Goal: Information Seeking & Learning: Check status

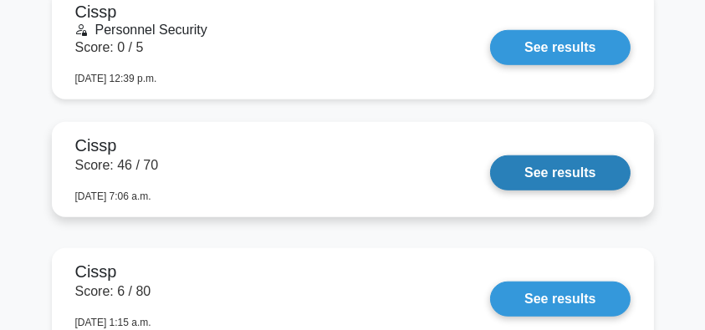
scroll to position [1338, 0]
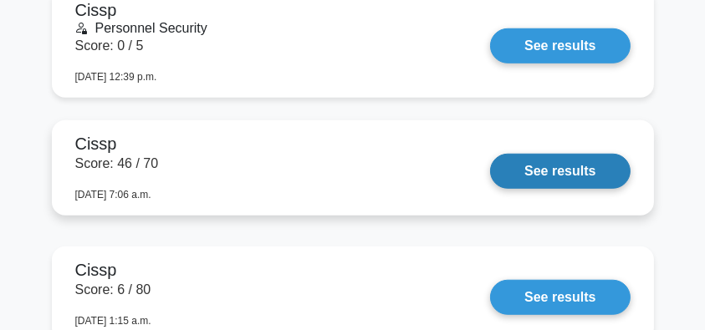
click at [554, 171] on link "See results" at bounding box center [560, 171] width 140 height 35
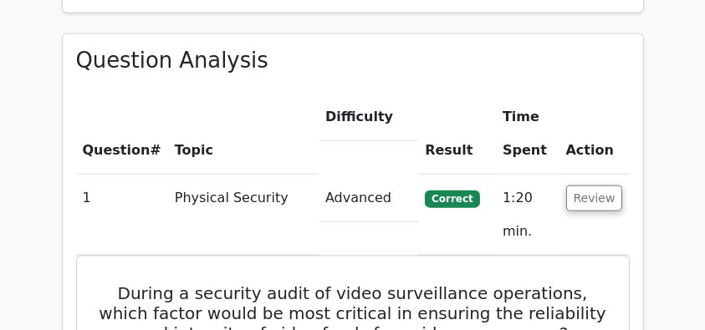
scroll to position [2062, 0]
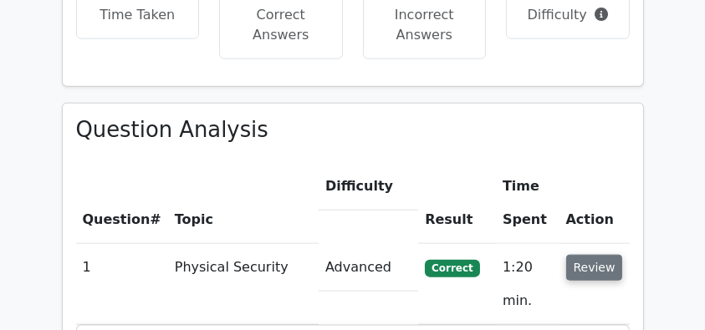
click at [605, 255] on button "Review" at bounding box center [594, 268] width 57 height 26
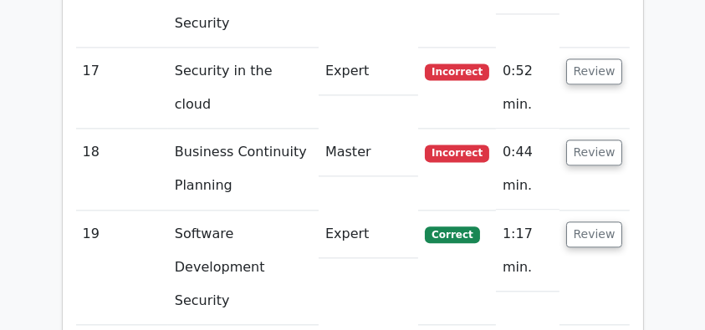
scroll to position [3791, 0]
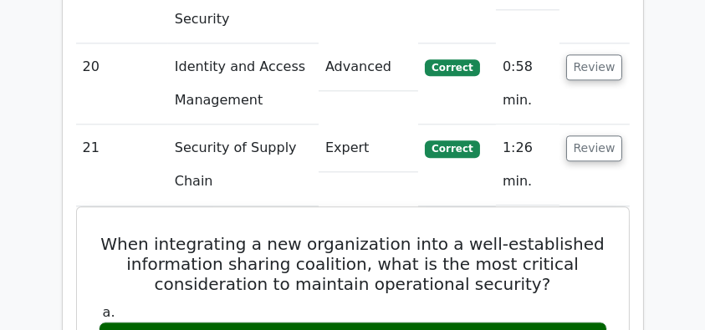
scroll to position [4014, 0]
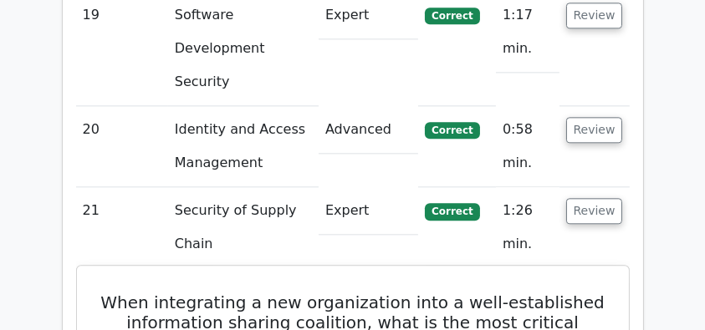
drag, startPoint x: 100, startPoint y: 38, endPoint x: 505, endPoint y: 139, distance: 417.2
copy div "When integrating a new organization into a well-established information sharing…"
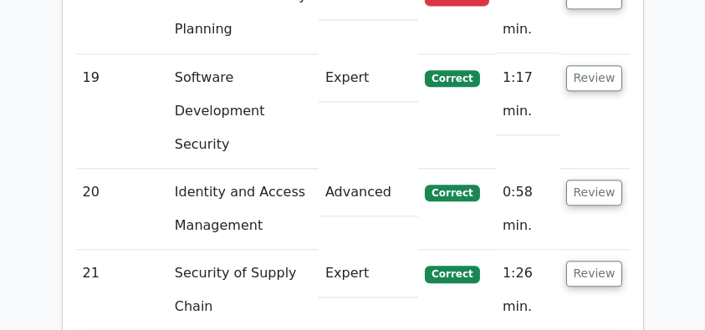
scroll to position [3902, 0]
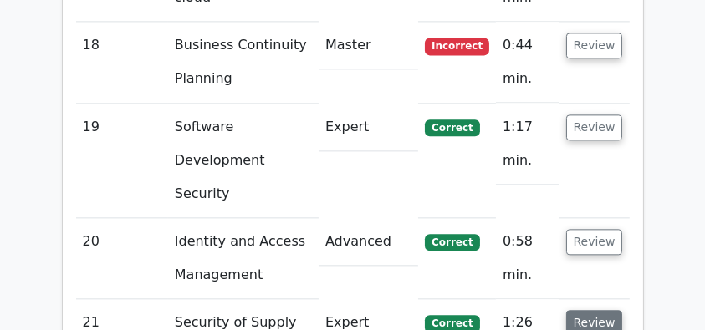
click at [590, 310] on button "Review" at bounding box center [594, 323] width 57 height 26
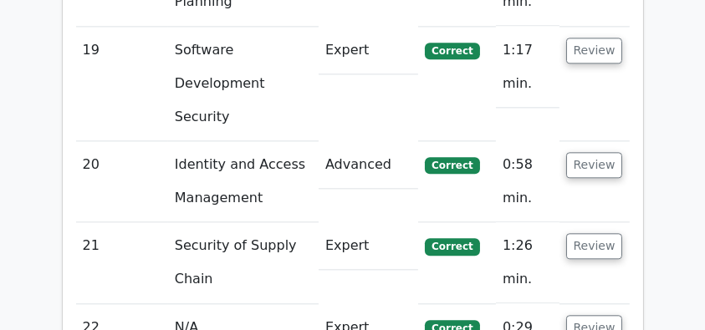
scroll to position [4014, 0]
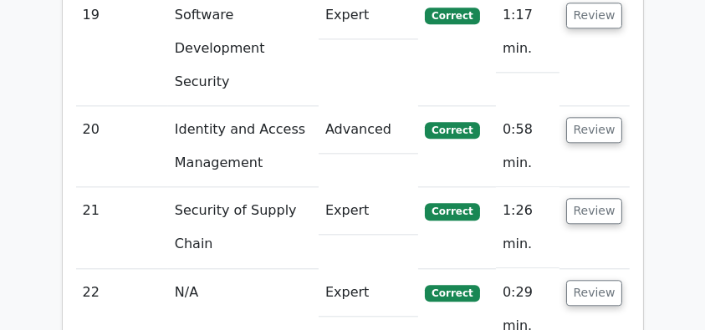
drag, startPoint x: 90, startPoint y: 120, endPoint x: 411, endPoint y: 195, distance: 329.0
copy div "Which of the following protocols is used for transmitting digital certificates …"
click at [598, 280] on button "Review" at bounding box center [594, 293] width 57 height 26
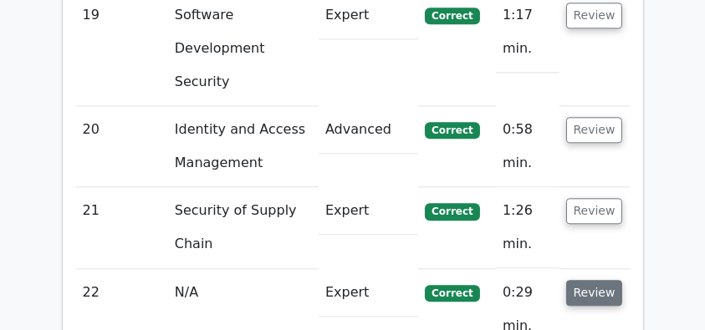
click at [598, 280] on button "Review" at bounding box center [594, 293] width 57 height 26
click at [600, 280] on button "Review" at bounding box center [594, 293] width 57 height 26
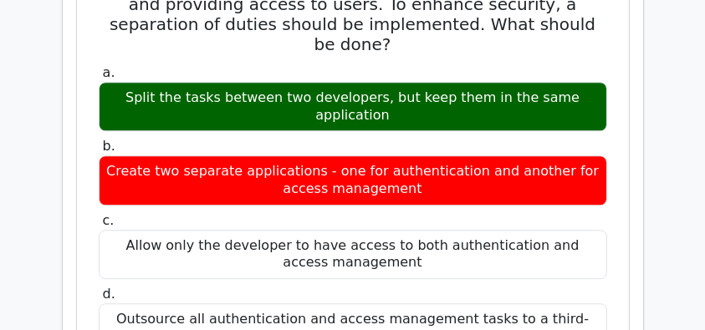
scroll to position [4571, 0]
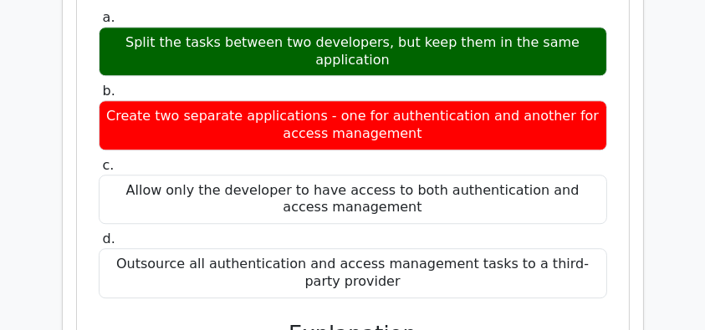
drag, startPoint x: 110, startPoint y: 87, endPoint x: 418, endPoint y: 106, distance: 309.2
drag, startPoint x: 158, startPoint y: 121, endPoint x: 536, endPoint y: 121, distance: 378.0
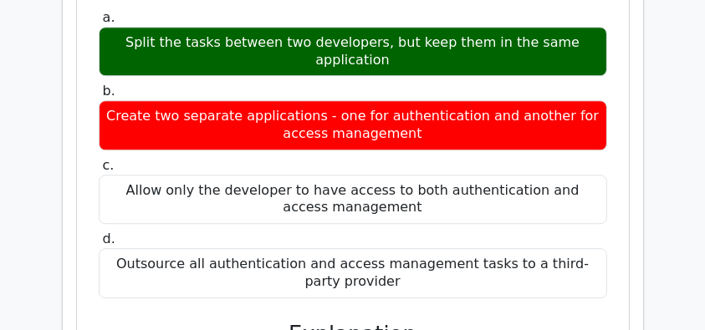
drag, startPoint x: 147, startPoint y: 139, endPoint x: 415, endPoint y: 140, distance: 267.6
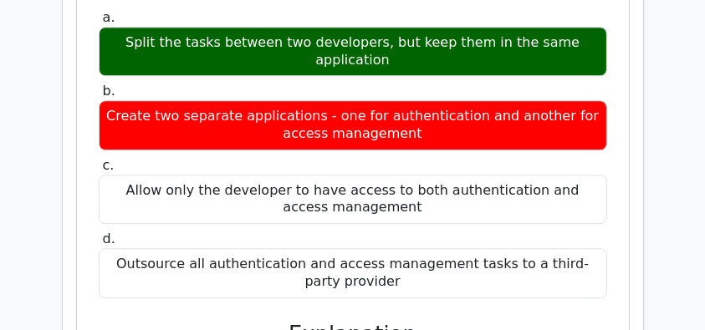
drag, startPoint x: 115, startPoint y: 89, endPoint x: 451, endPoint y: 148, distance: 341.3
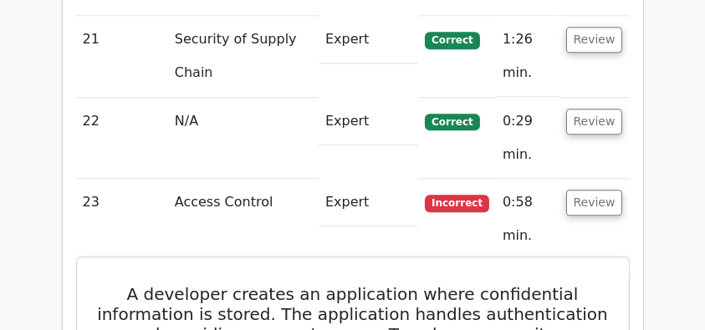
scroll to position [4182, 0]
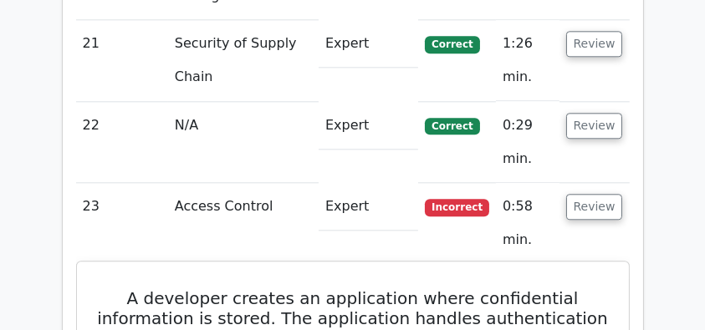
drag, startPoint x: 140, startPoint y: 36, endPoint x: 443, endPoint y: 166, distance: 329.7
copy div "A developer creates an application where confidential information is stored. Th…"
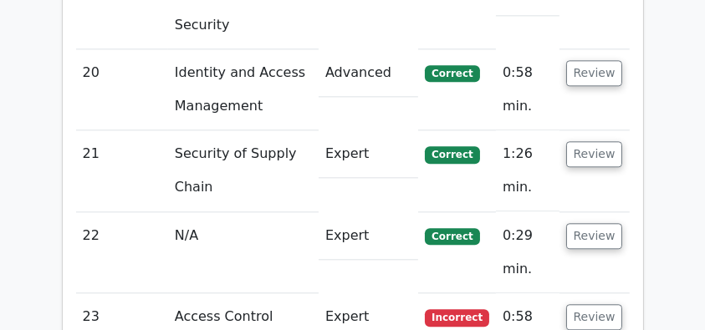
scroll to position [4069, 0]
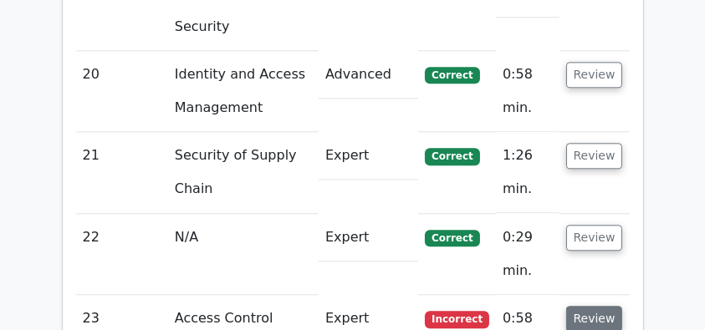
click at [609, 306] on button "Review" at bounding box center [594, 319] width 57 height 26
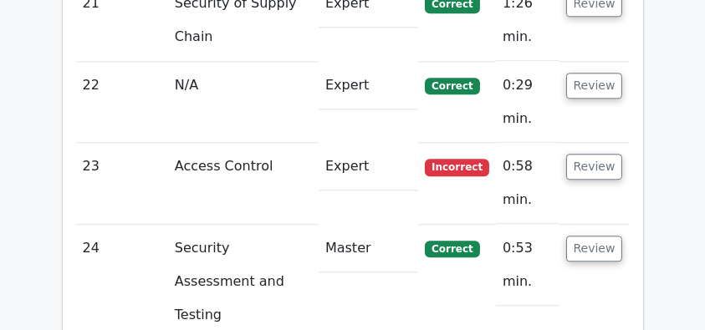
scroll to position [4237, 0]
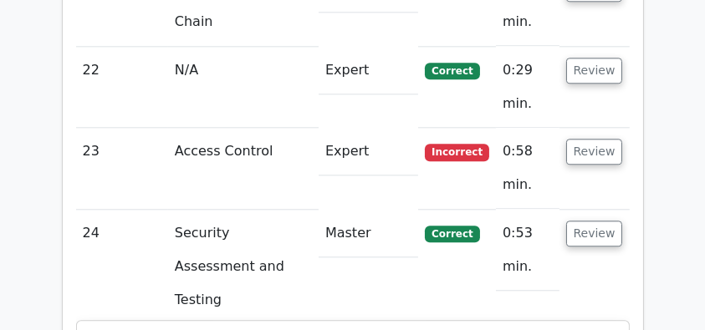
drag, startPoint x: 120, startPoint y: 58, endPoint x: 583, endPoint y: 99, distance: 464.3
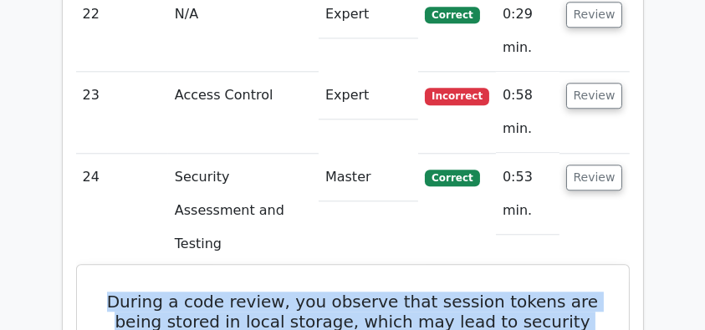
scroll to position [4349, 0]
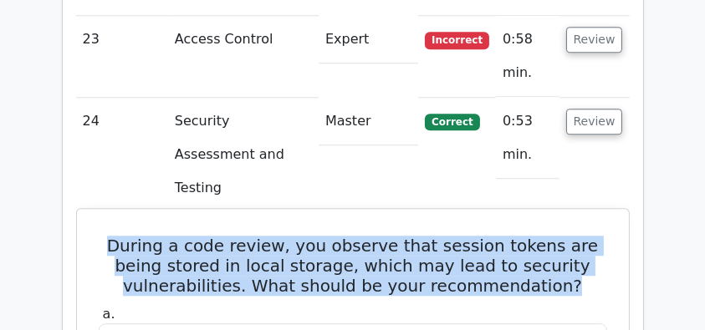
drag, startPoint x: 200, startPoint y: 211, endPoint x: 507, endPoint y: 211, distance: 306.9
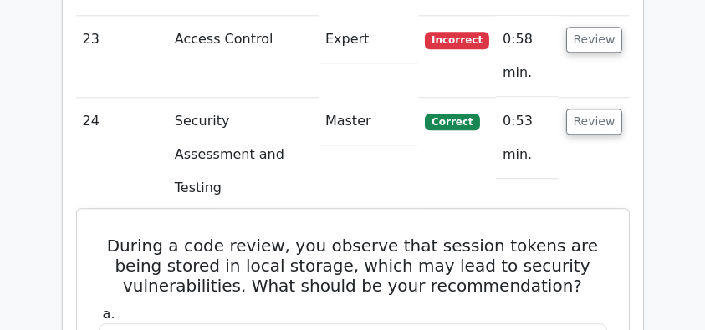
drag, startPoint x: 512, startPoint y: 216, endPoint x: 156, endPoint y: 199, distance: 356.7
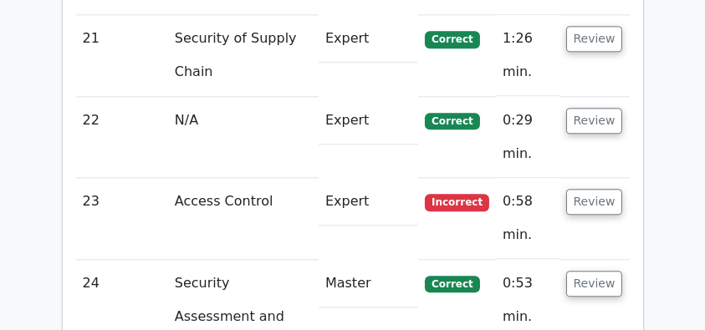
scroll to position [4182, 0]
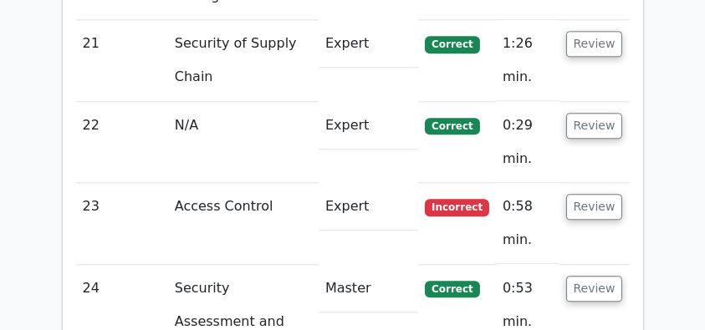
copy div "During a code review, you observe that session tokens are being stored in local…"
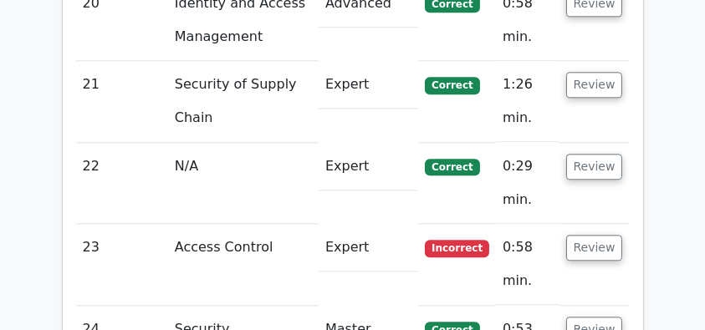
scroll to position [4125, 0]
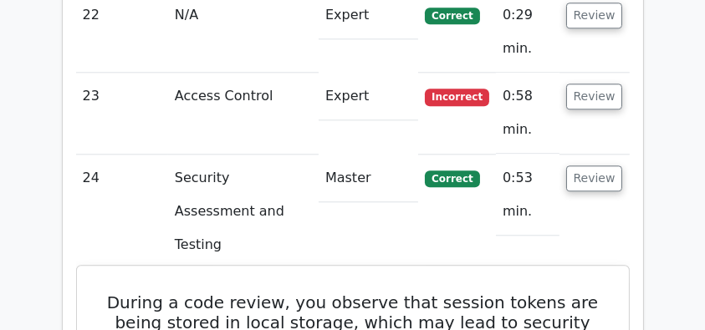
scroll to position [4293, 0]
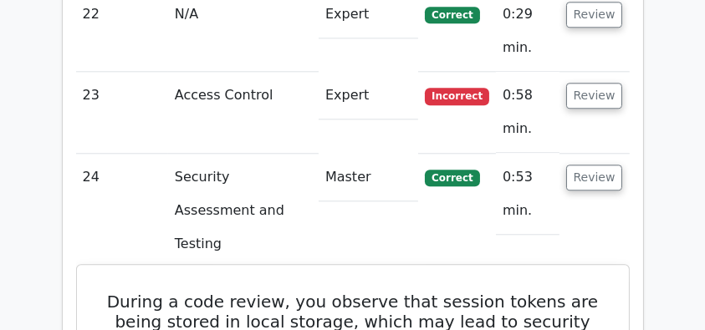
copy div "During a code review, you observe that session tokens are being stored in local…"
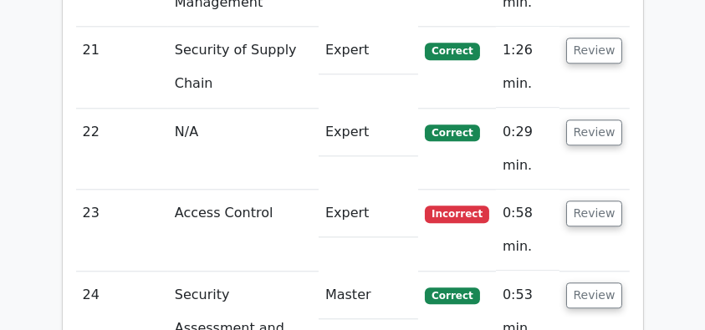
scroll to position [4014, 0]
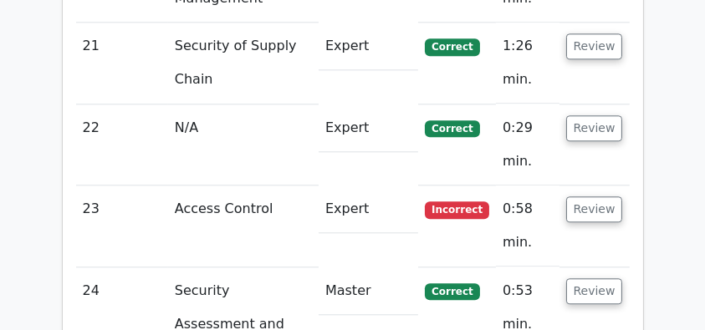
scroll to position [4182, 0]
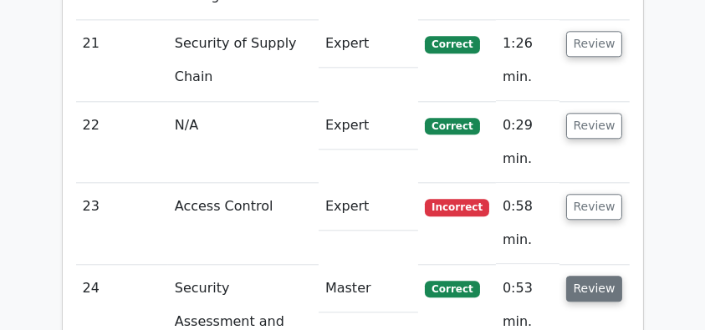
click at [580, 276] on button "Review" at bounding box center [594, 289] width 57 height 26
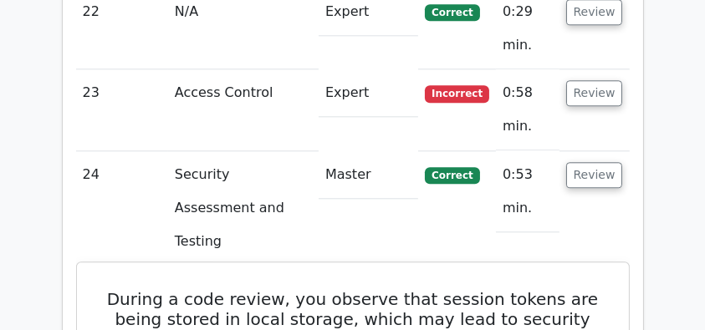
scroll to position [4293, 0]
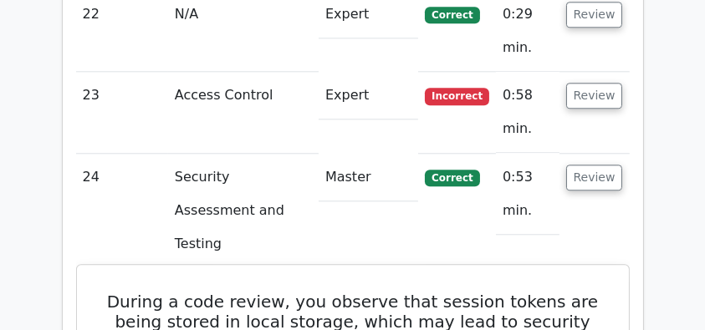
copy div "During a code review, you observe that session tokens are being stored in local…"
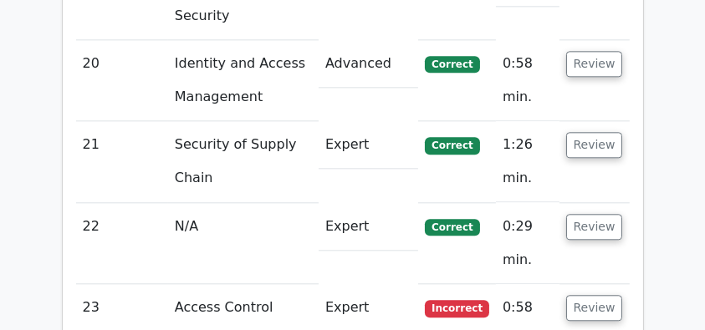
scroll to position [4069, 0]
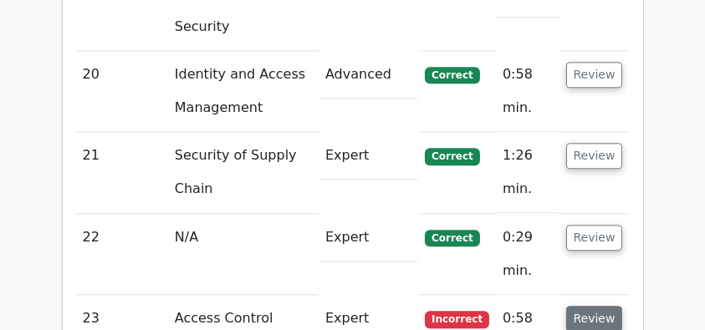
click at [590, 306] on button "Review" at bounding box center [594, 319] width 57 height 26
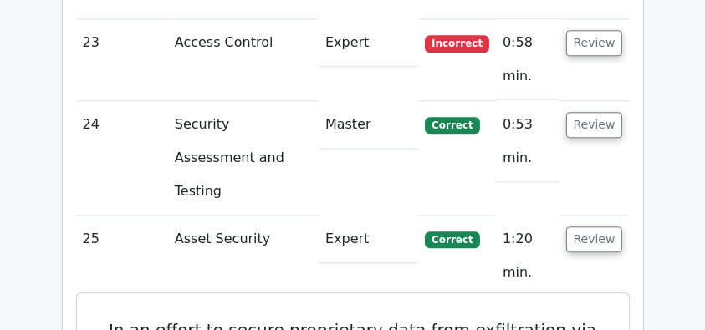
scroll to position [4349, 0]
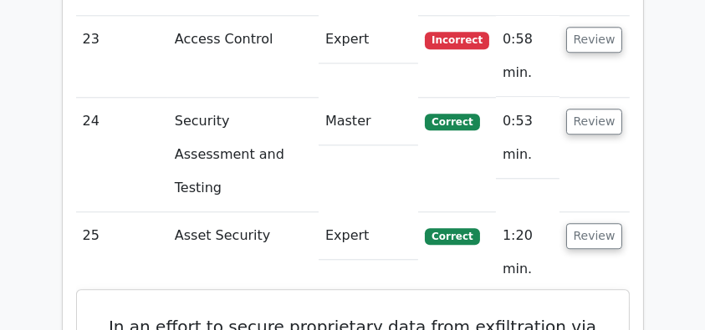
drag, startPoint x: 115, startPoint y: 31, endPoint x: 489, endPoint y: 236, distance: 426.3
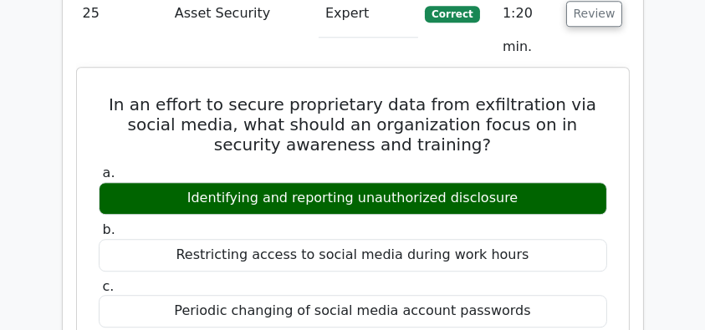
scroll to position [4571, 0]
copy div "In an effort to secure proprietary data from exfiltration via social media, wha…"
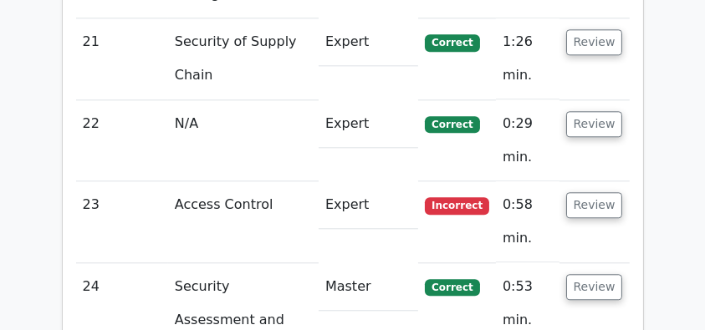
scroll to position [4182, 0]
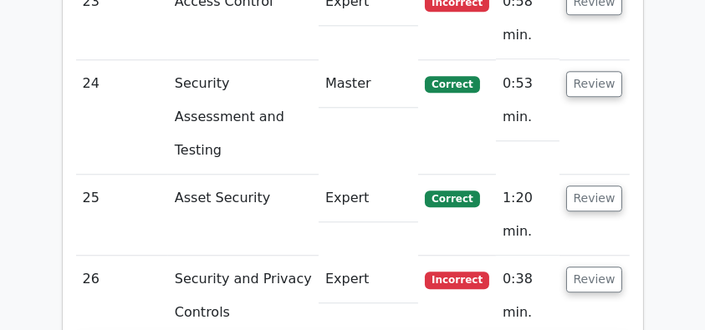
scroll to position [4404, 0]
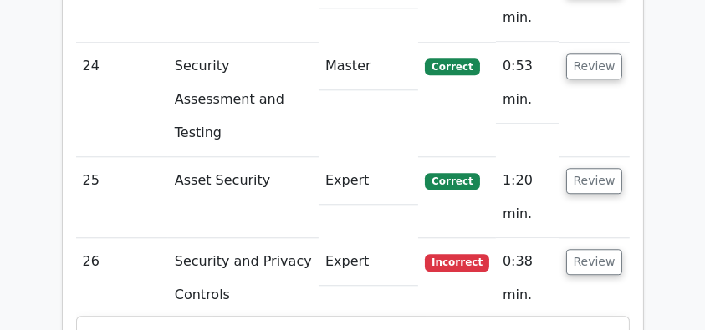
drag, startPoint x: 105, startPoint y: 49, endPoint x: 505, endPoint y: 209, distance: 431.3
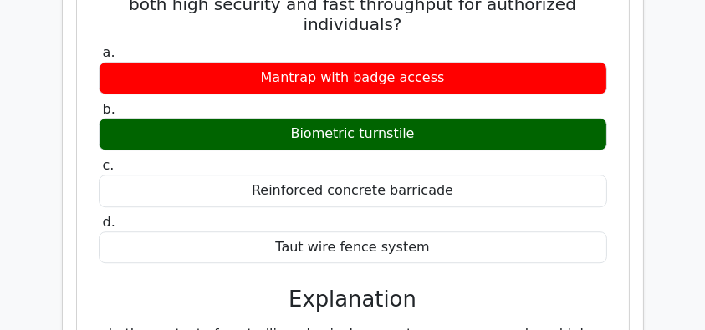
scroll to position [4795, 0]
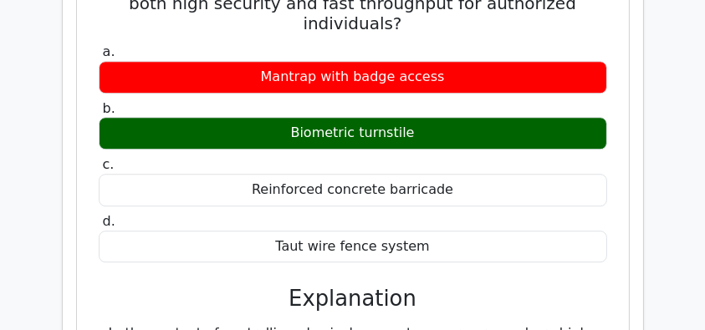
copy div "In the context of controlling physical access to secure areas, which type of ba…"
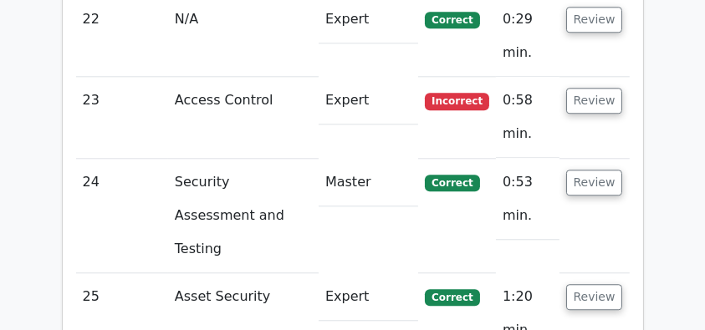
scroll to position [4182, 0]
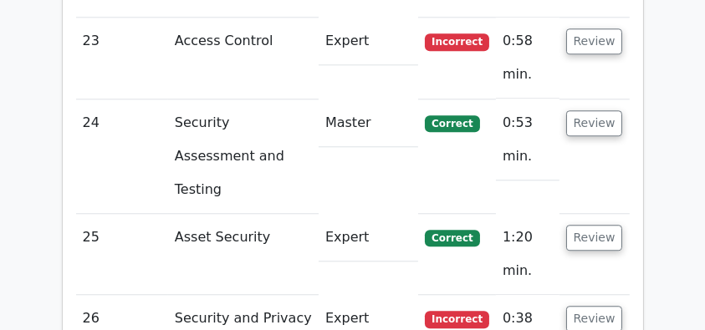
scroll to position [4349, 0]
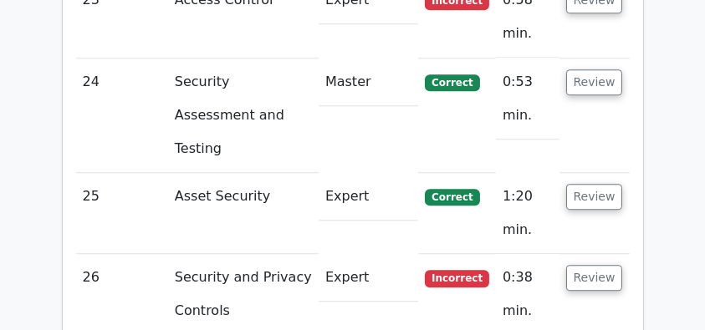
scroll to position [4460, 0]
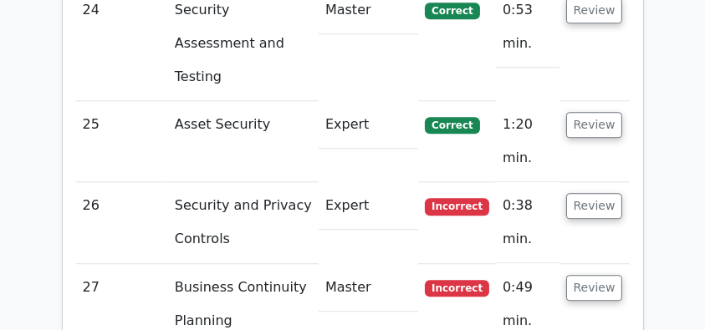
drag, startPoint x: 120, startPoint y: 85, endPoint x: 338, endPoint y: 138, distance: 223.7
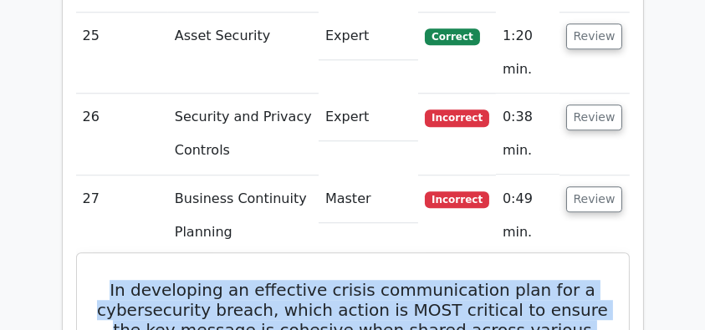
scroll to position [4683, 0]
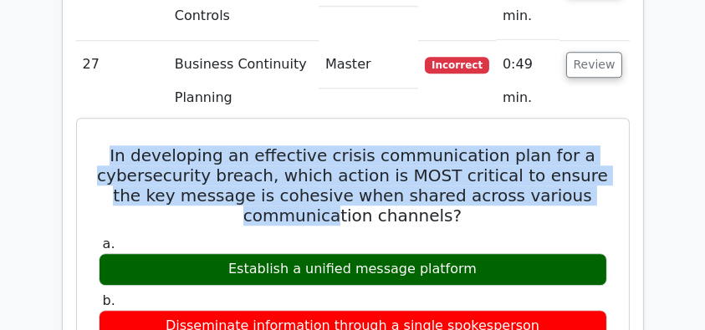
copy div "In developing an effective crisis communication plan for a cybersecurity breach…"
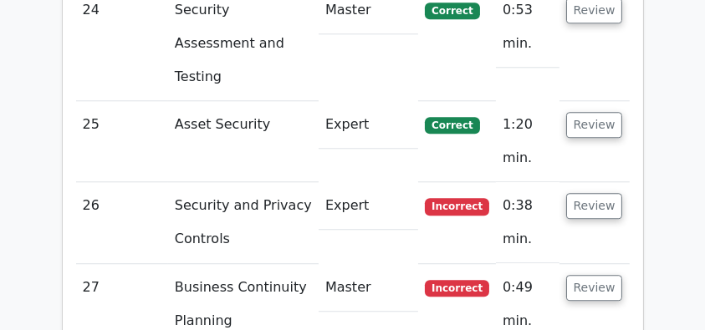
scroll to position [4404, 0]
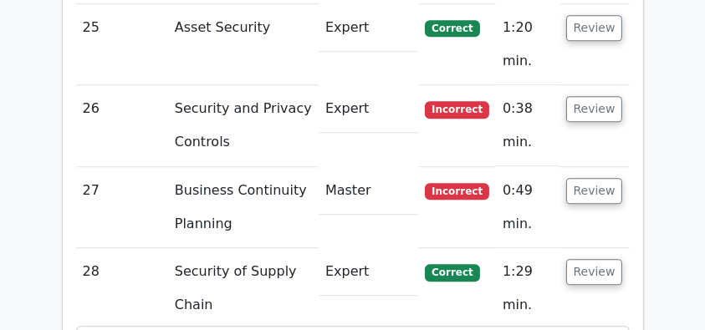
scroll to position [4571, 0]
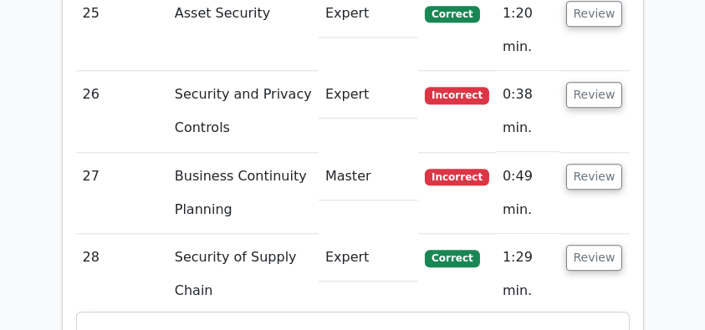
drag, startPoint x: 100, startPoint y: 49, endPoint x: 423, endPoint y: 139, distance: 336.0
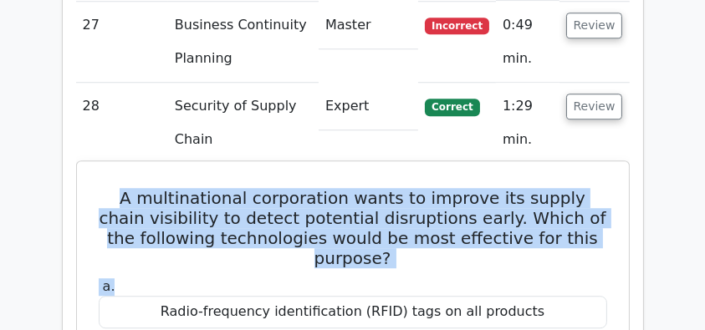
scroll to position [4739, 0]
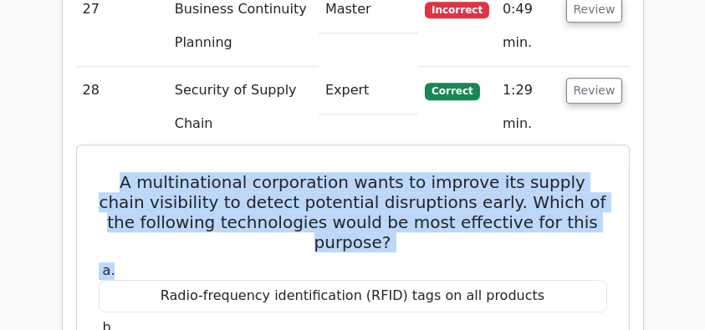
copy div "A multinational corporation wants to improve its supply chain visibility to det…"
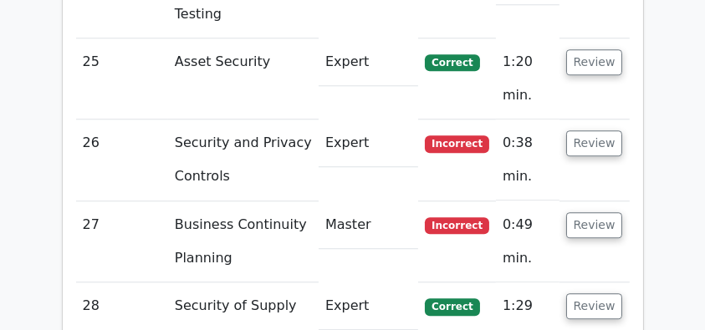
scroll to position [4516, 0]
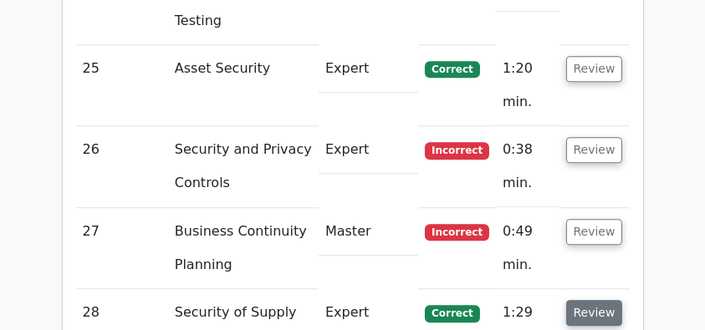
click at [607, 300] on button "Review" at bounding box center [594, 313] width 57 height 26
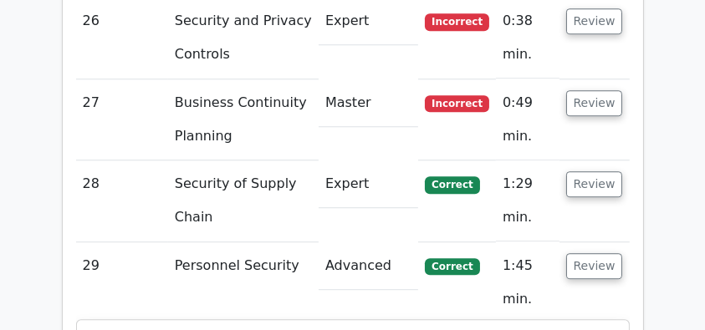
scroll to position [4627, 0]
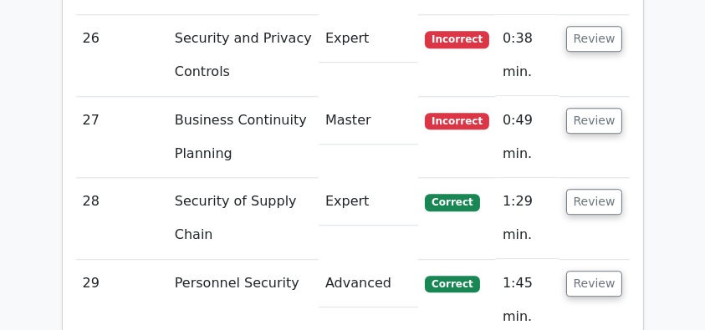
drag, startPoint x: 120, startPoint y: 74, endPoint x: 559, endPoint y: 247, distance: 470.9
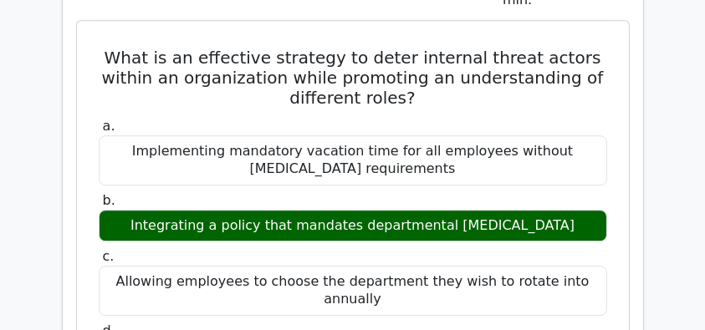
scroll to position [4962, 0]
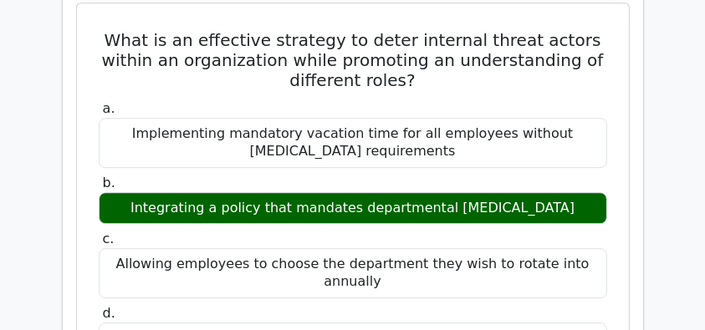
drag, startPoint x: 488, startPoint y: 276, endPoint x: 80, endPoint y: 129, distance: 433.1
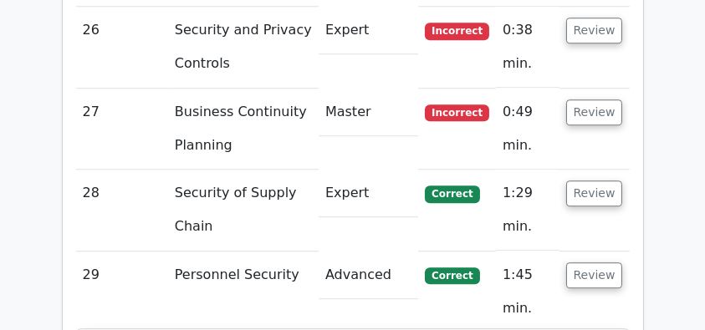
scroll to position [4627, 0]
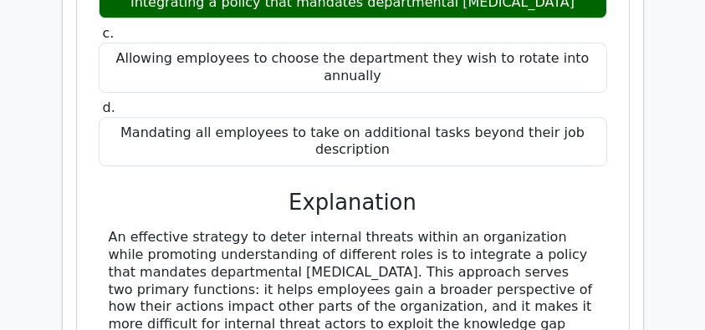
scroll to position [5185, 0]
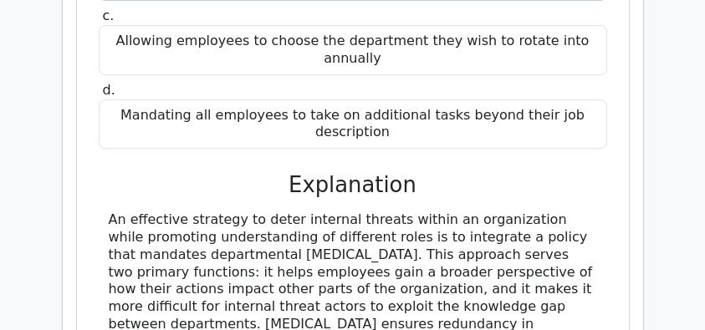
drag, startPoint x: 225, startPoint y: 273, endPoint x: 105, endPoint y: 94, distance: 215.9
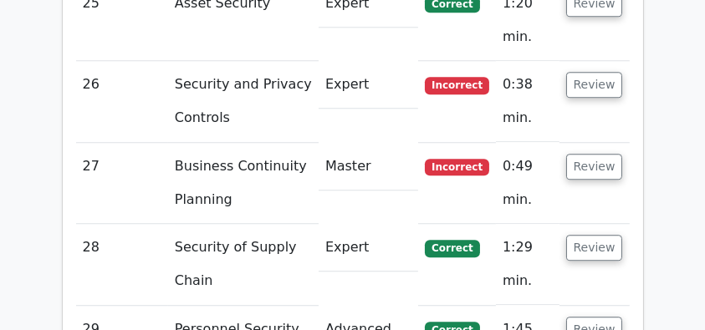
scroll to position [4571, 0]
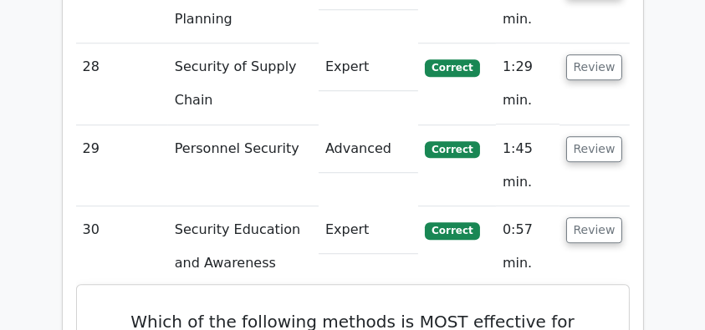
scroll to position [4739, 0]
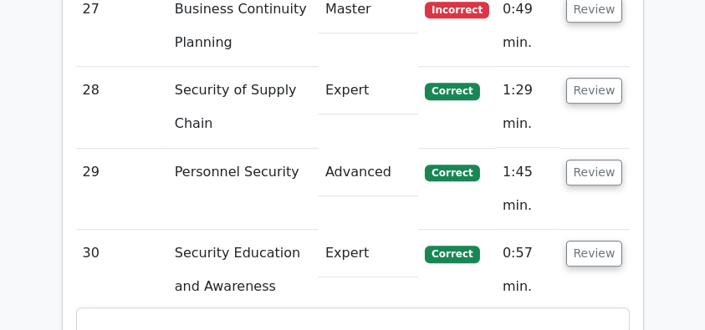
drag, startPoint x: 134, startPoint y: 50, endPoint x: 528, endPoint y: 300, distance: 466.6
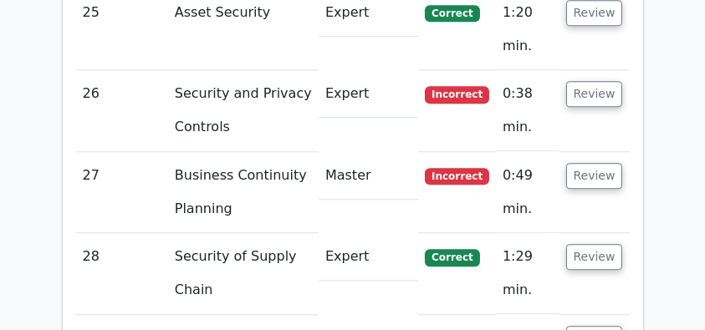
scroll to position [4571, 0]
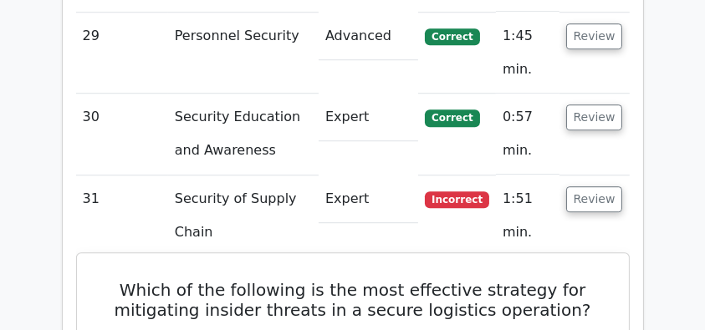
scroll to position [4851, 0]
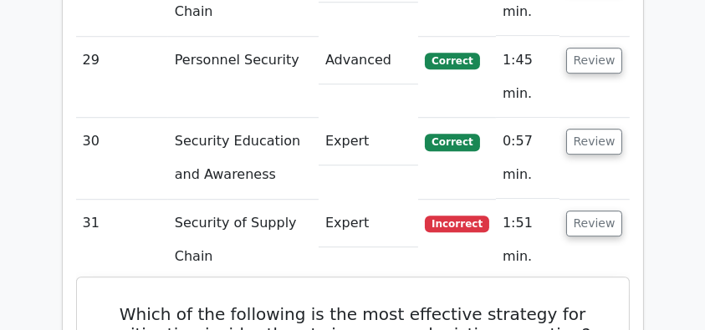
drag, startPoint x: 128, startPoint y: 16, endPoint x: 576, endPoint y: 257, distance: 508.9
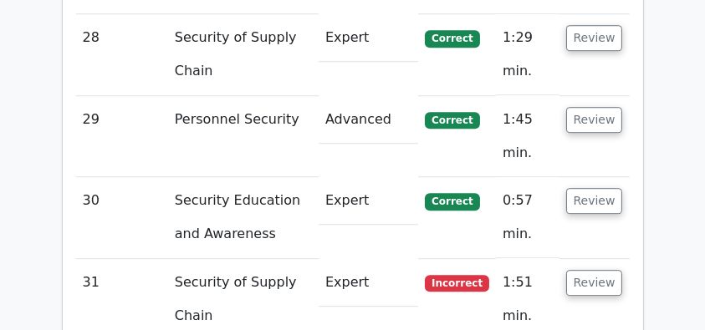
scroll to position [4739, 0]
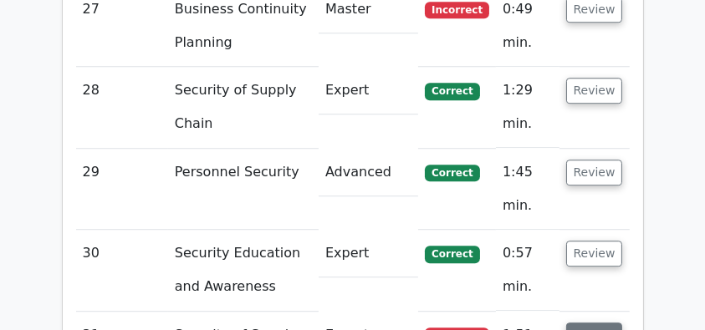
click at [589, 323] on button "Review" at bounding box center [594, 336] width 57 height 26
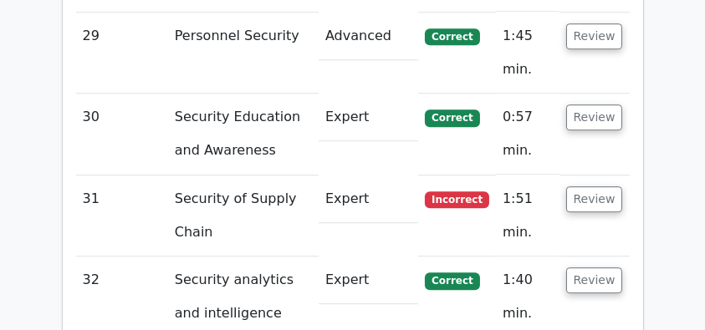
scroll to position [4851, 0]
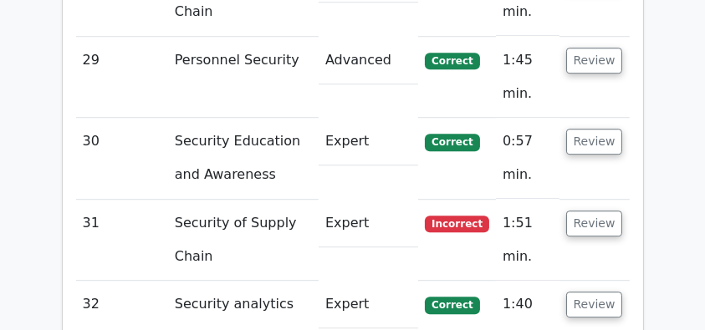
drag, startPoint x: 97, startPoint y: 99, endPoint x: 607, endPoint y: 223, distance: 525.1
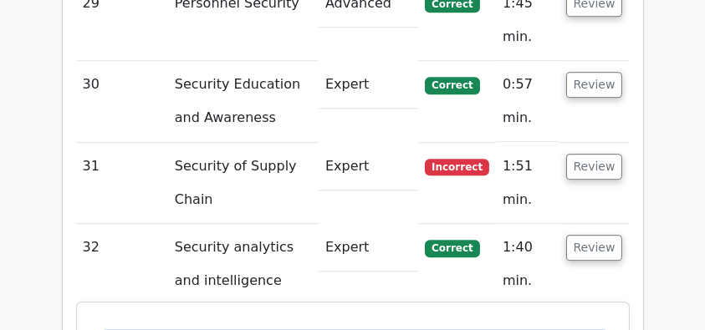
scroll to position [5018, 0]
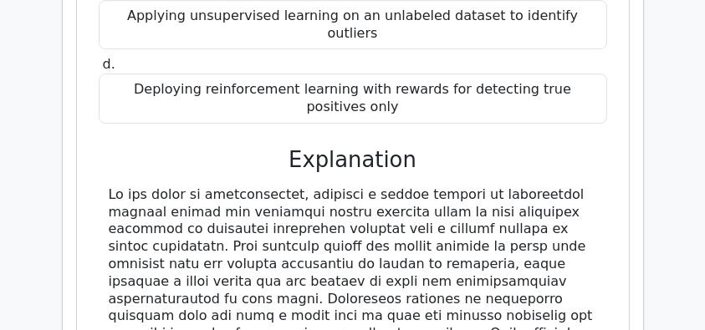
scroll to position [5464, 0]
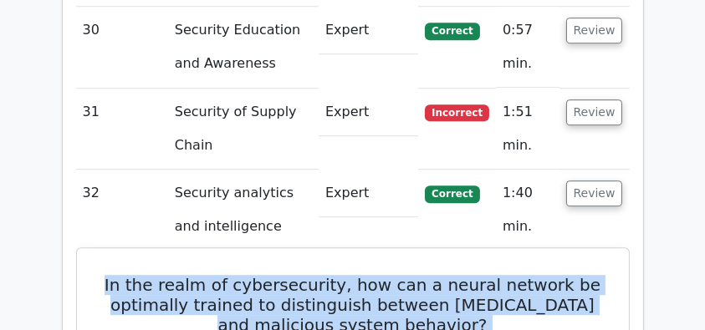
scroll to position [4739, 0]
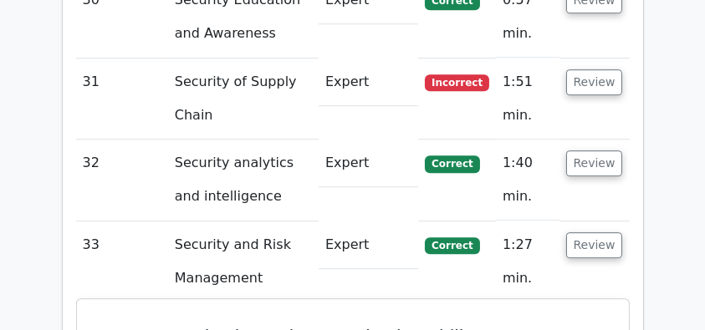
scroll to position [5018, 0]
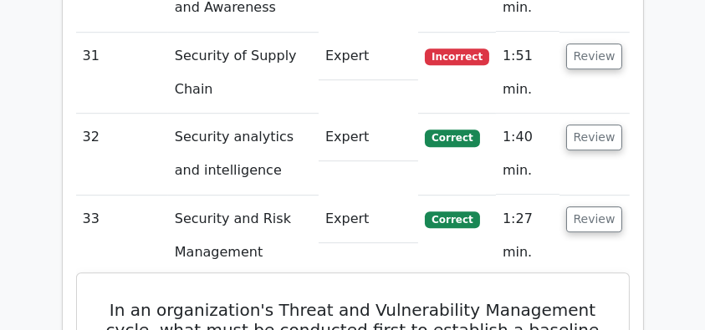
drag, startPoint x: 115, startPoint y: 13, endPoint x: 585, endPoint y: 269, distance: 535.2
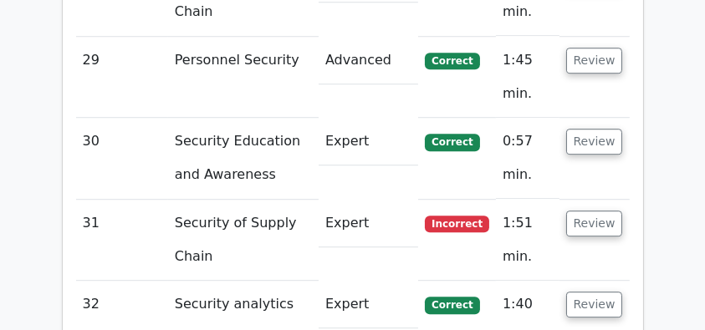
scroll to position [4851, 0]
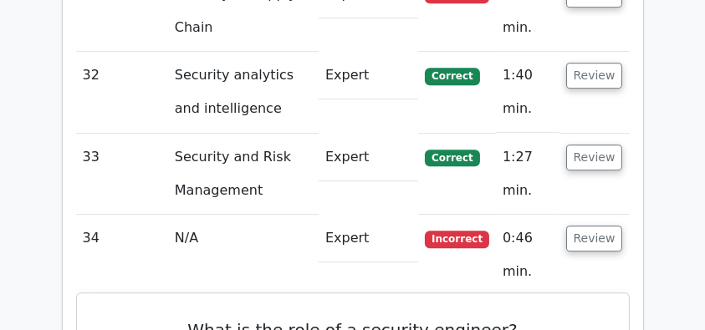
scroll to position [5018, 0]
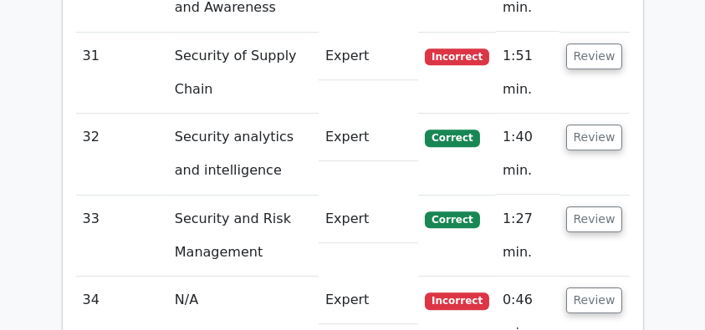
drag, startPoint x: 188, startPoint y: 95, endPoint x: 354, endPoint y: 142, distance: 172.3
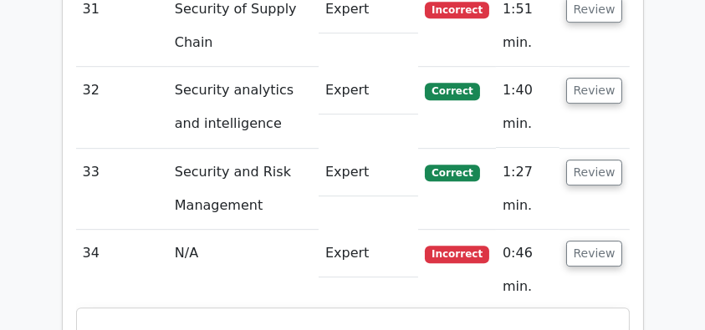
scroll to position [5129, 0]
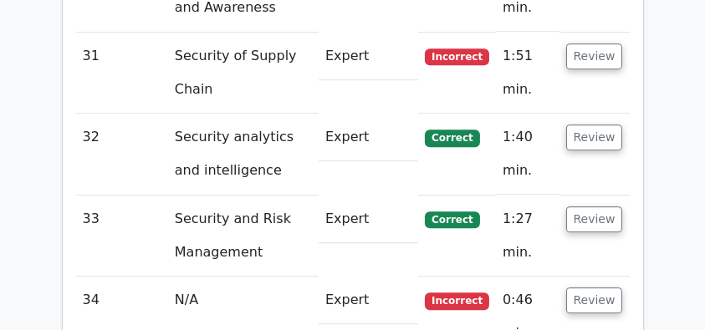
scroll to position [4906, 0]
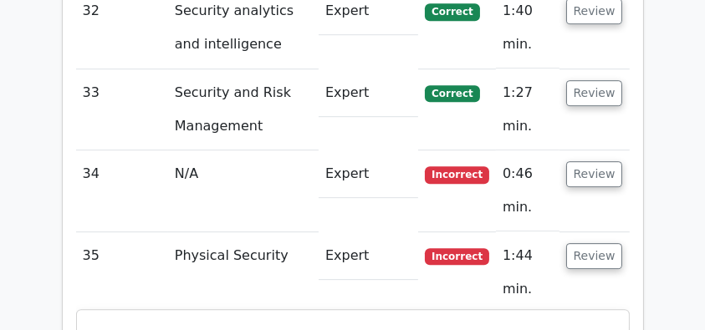
scroll to position [5129, 0]
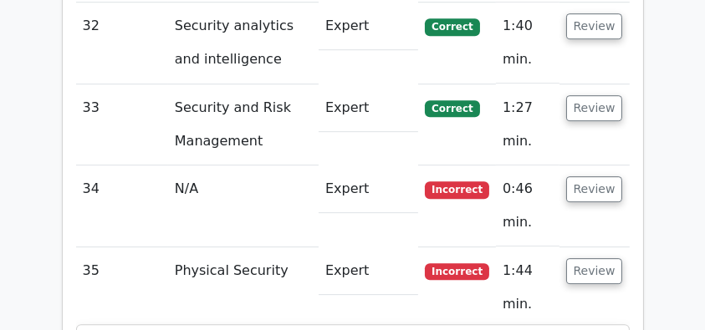
drag, startPoint x: 113, startPoint y: 64, endPoint x: 529, endPoint y: 169, distance: 428.6
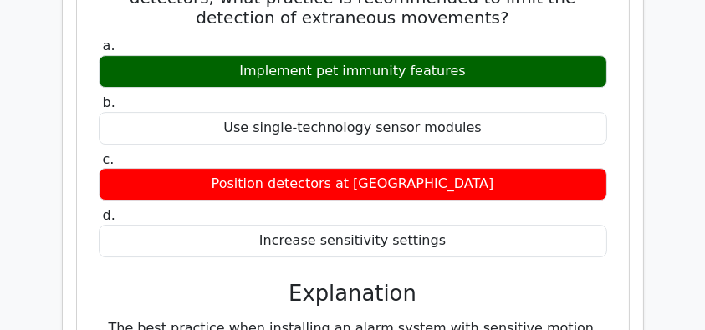
scroll to position [5520, 0]
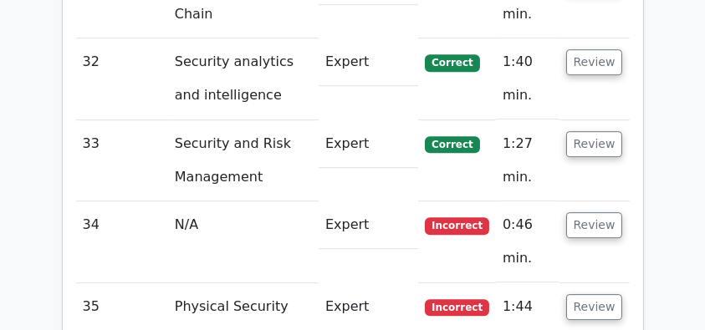
scroll to position [5018, 0]
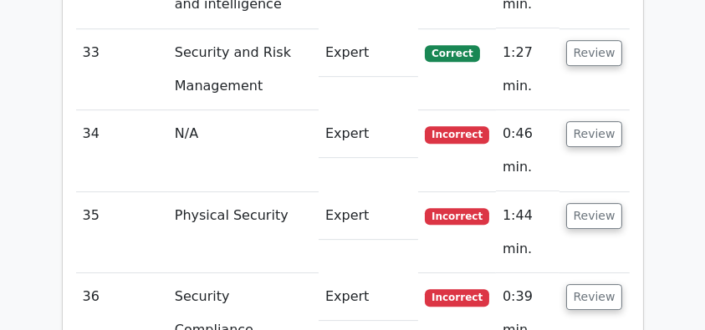
scroll to position [5185, 0]
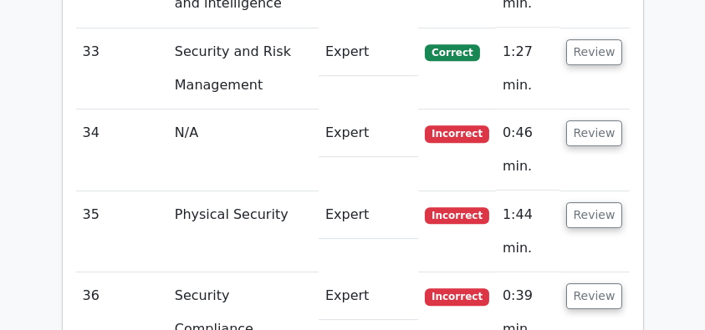
drag, startPoint x: 130, startPoint y: 88, endPoint x: 433, endPoint y: 192, distance: 320.3
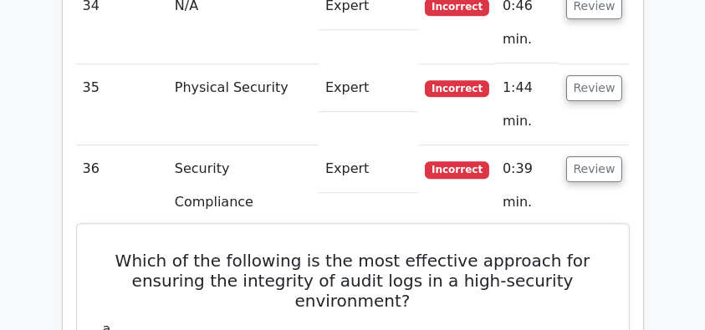
scroll to position [5408, 0]
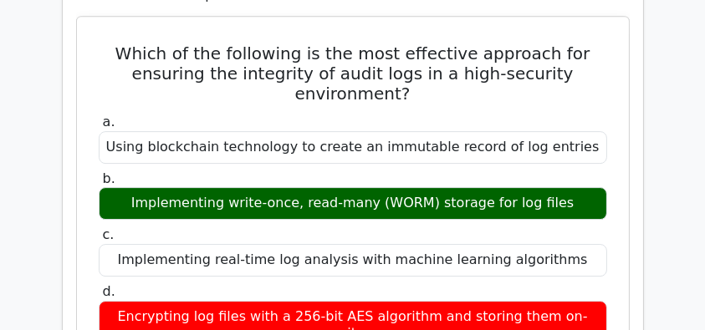
scroll to position [5352, 0]
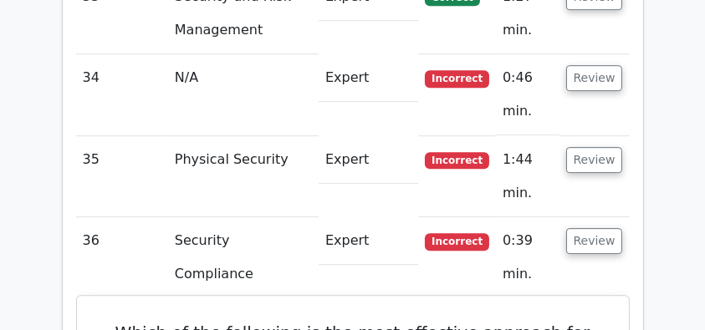
scroll to position [5129, 0]
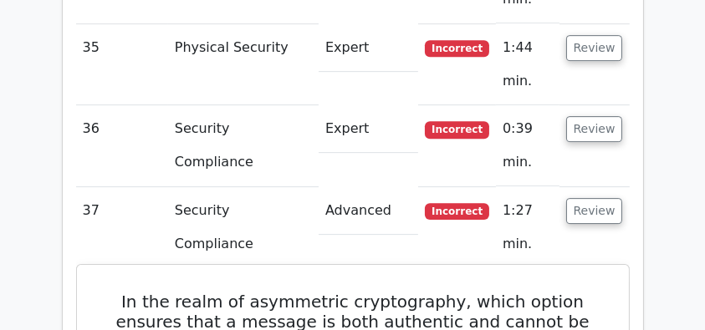
scroll to position [5296, 0]
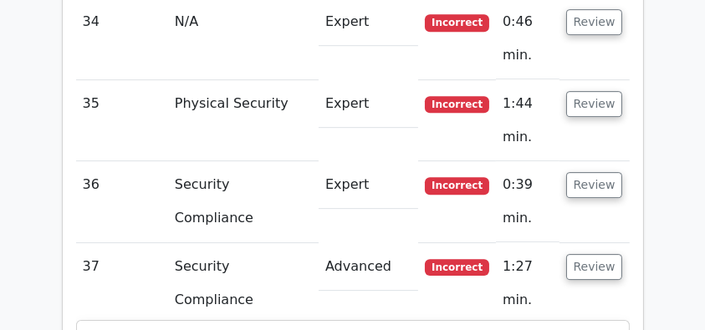
drag, startPoint x: 90, startPoint y: 63, endPoint x: 491, endPoint y: 321, distance: 476.7
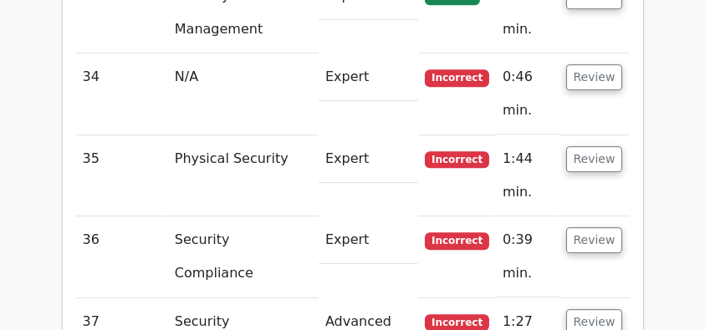
scroll to position [5240, 0]
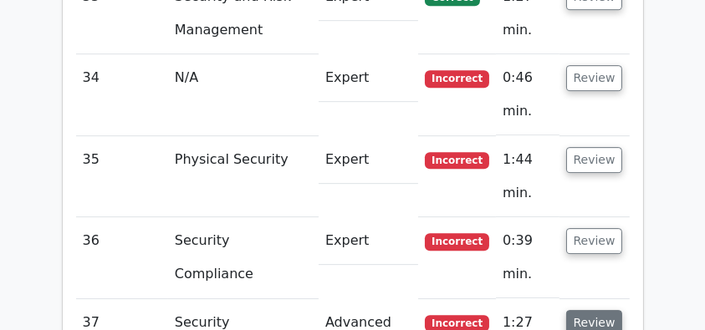
click at [601, 310] on button "Review" at bounding box center [594, 323] width 57 height 26
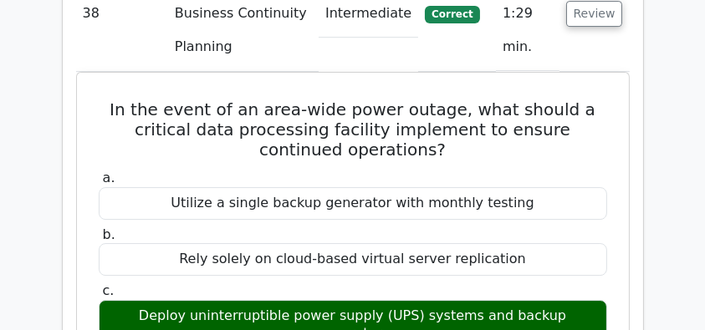
scroll to position [5408, 0]
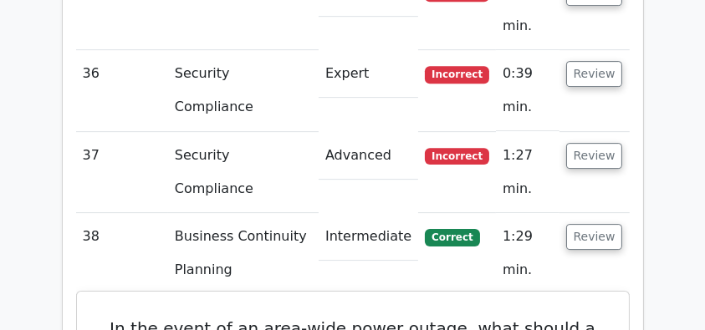
drag, startPoint x: 99, startPoint y: 28, endPoint x: 618, endPoint y: 251, distance: 565.0
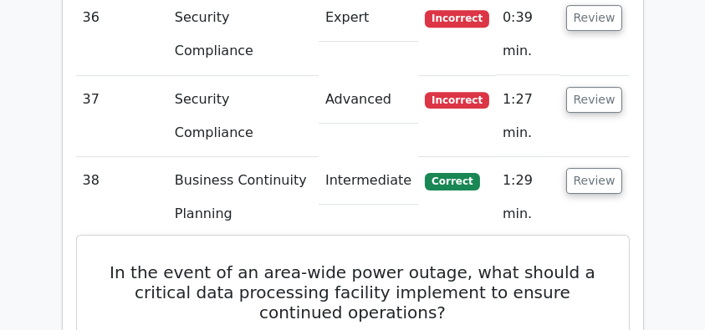
scroll to position [5240, 0]
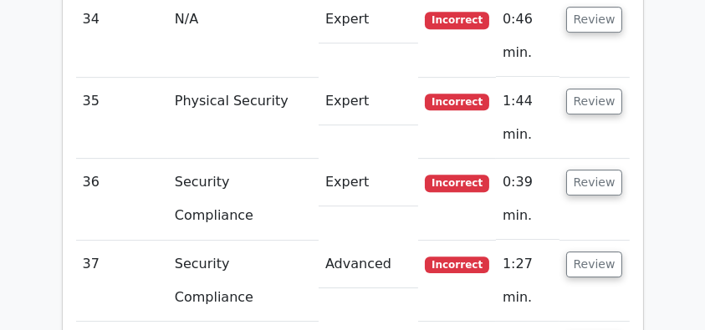
scroll to position [5296, 0]
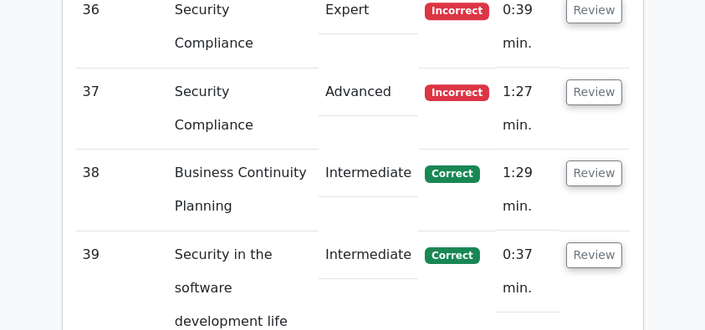
scroll to position [5474, 0]
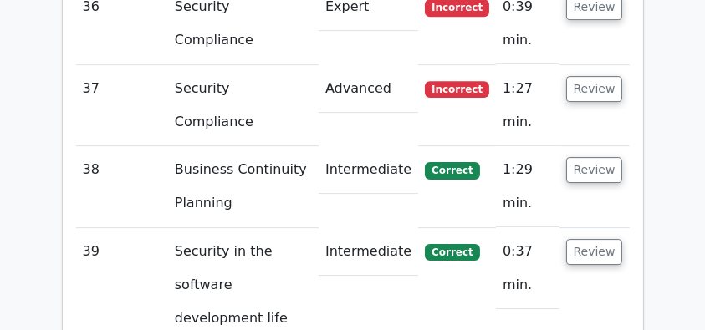
drag, startPoint x: 125, startPoint y: 61, endPoint x: 533, endPoint y: 330, distance: 488.3
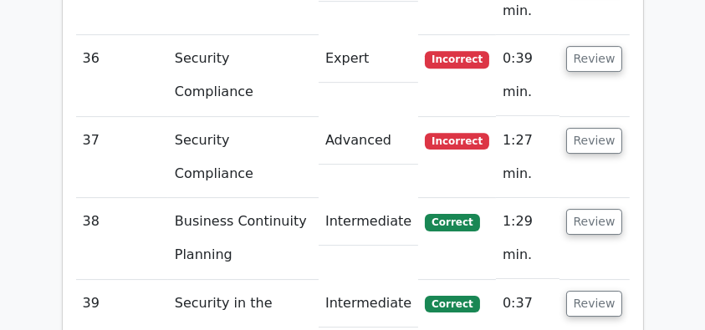
scroll to position [5363, 0]
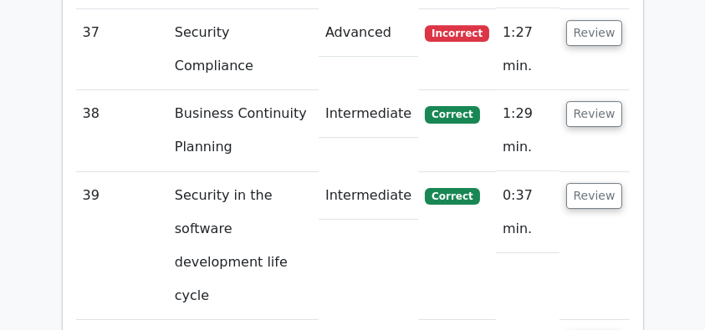
scroll to position [5530, 0]
drag, startPoint x: 105, startPoint y: 74, endPoint x: 398, endPoint y: 109, distance: 294.8
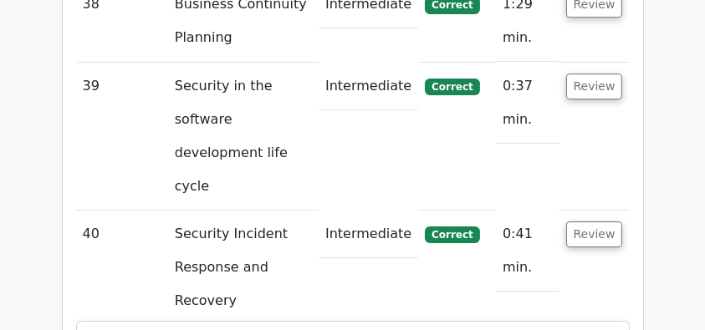
scroll to position [5642, 0]
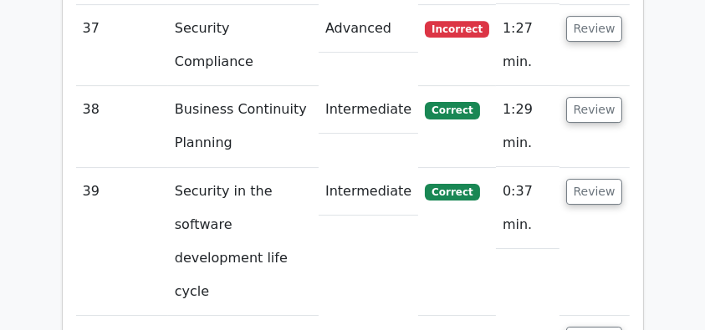
scroll to position [5474, 0]
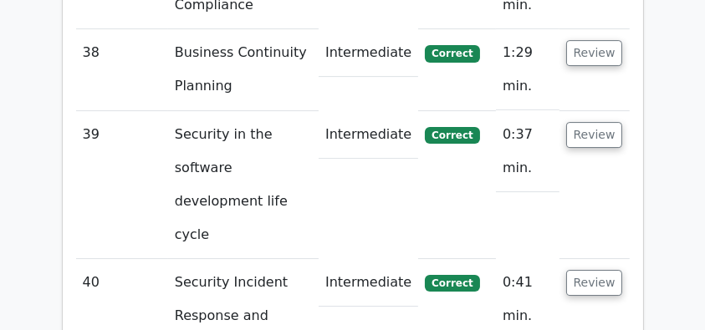
scroll to position [5642, 0]
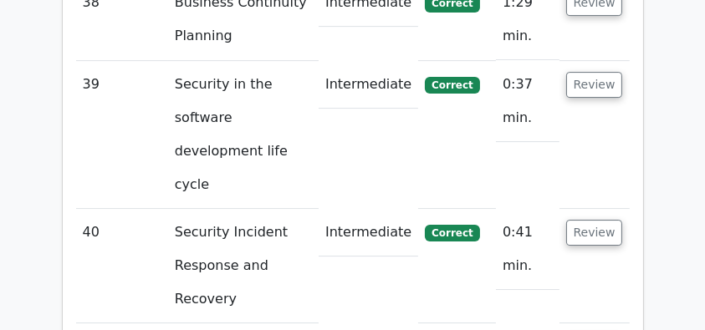
drag, startPoint x: 106, startPoint y: 36, endPoint x: 549, endPoint y: 139, distance: 454.2
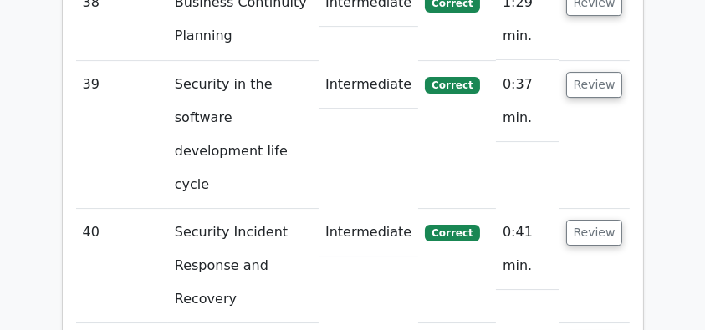
drag, startPoint x: 513, startPoint y: 131, endPoint x: 105, endPoint y: 38, distance: 418.5
drag, startPoint x: 90, startPoint y: 40, endPoint x: 421, endPoint y: 216, distance: 374.1
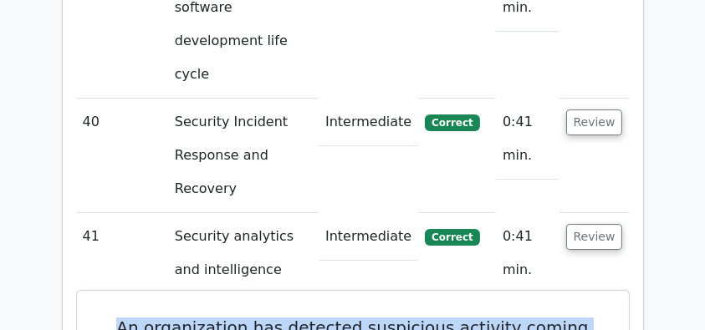
scroll to position [5754, 0]
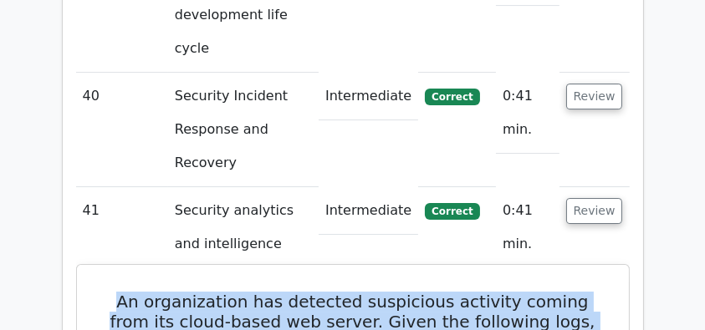
scroll to position [5642, 0]
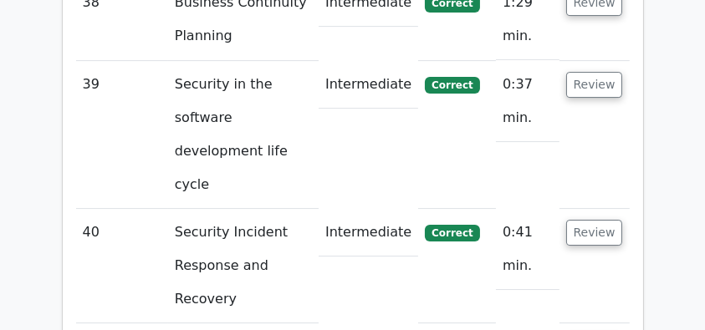
drag, startPoint x: 566, startPoint y: 135, endPoint x: 99, endPoint y: 38, distance: 477.6
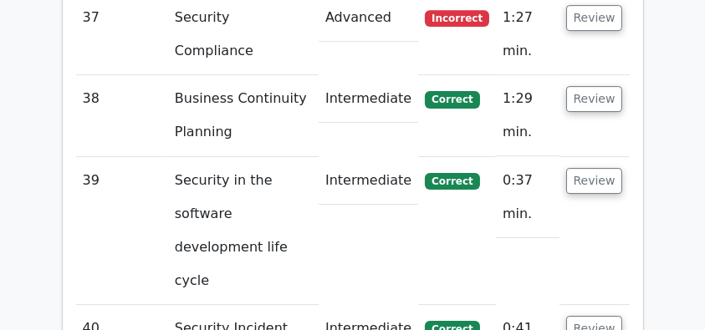
scroll to position [5474, 0]
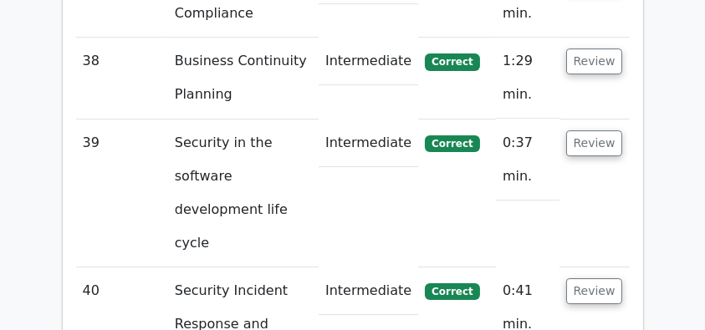
scroll to position [5587, 0]
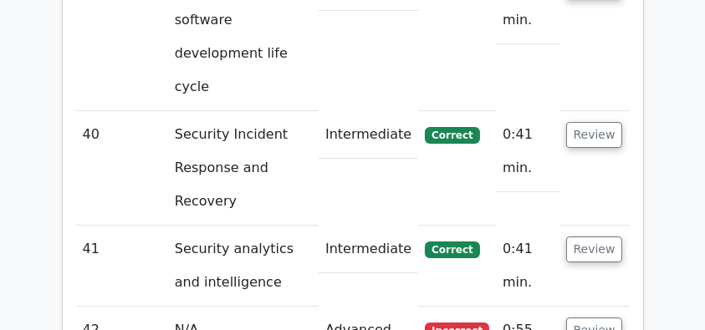
scroll to position [5754, 0]
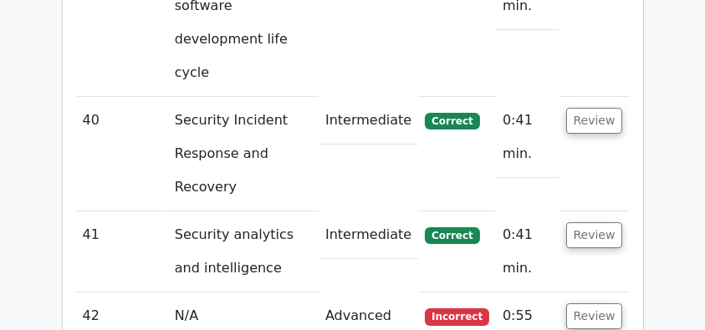
drag, startPoint x: 120, startPoint y: 8, endPoint x: 554, endPoint y: 233, distance: 488.9
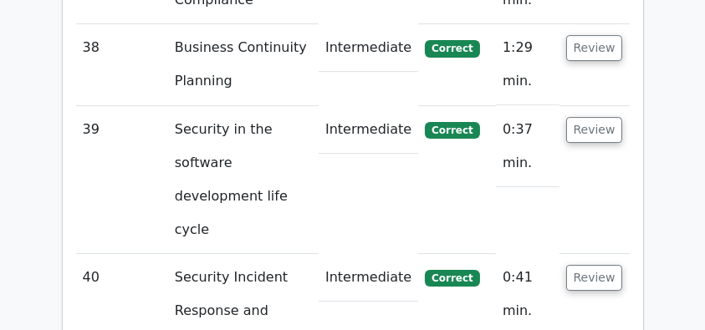
scroll to position [5530, 0]
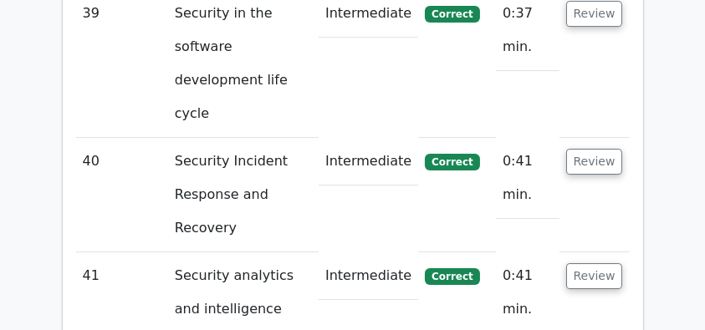
scroll to position [5698, 0]
